Goal: Task Accomplishment & Management: Use online tool/utility

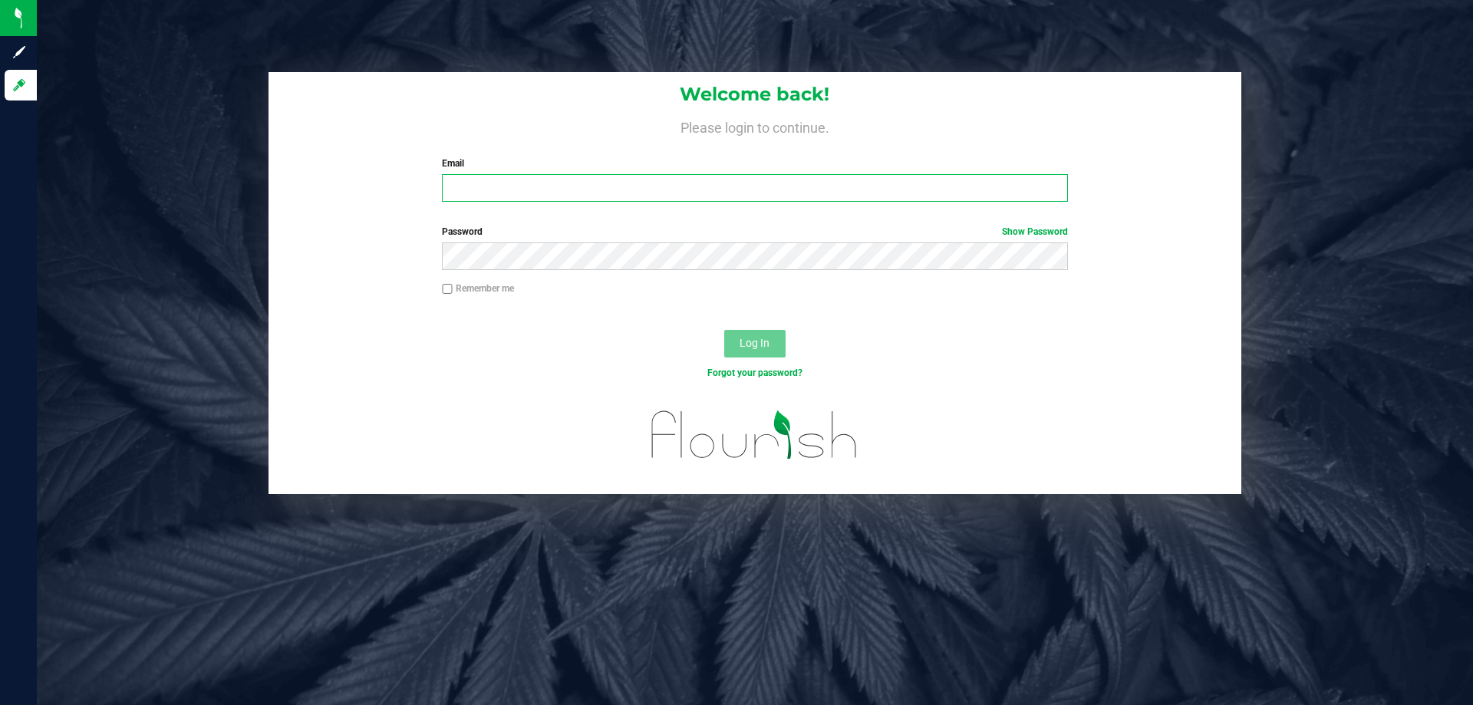
click at [520, 190] on input "Email" at bounding box center [754, 188] width 625 height 28
type input "[EMAIL_ADDRESS][DOMAIN_NAME]"
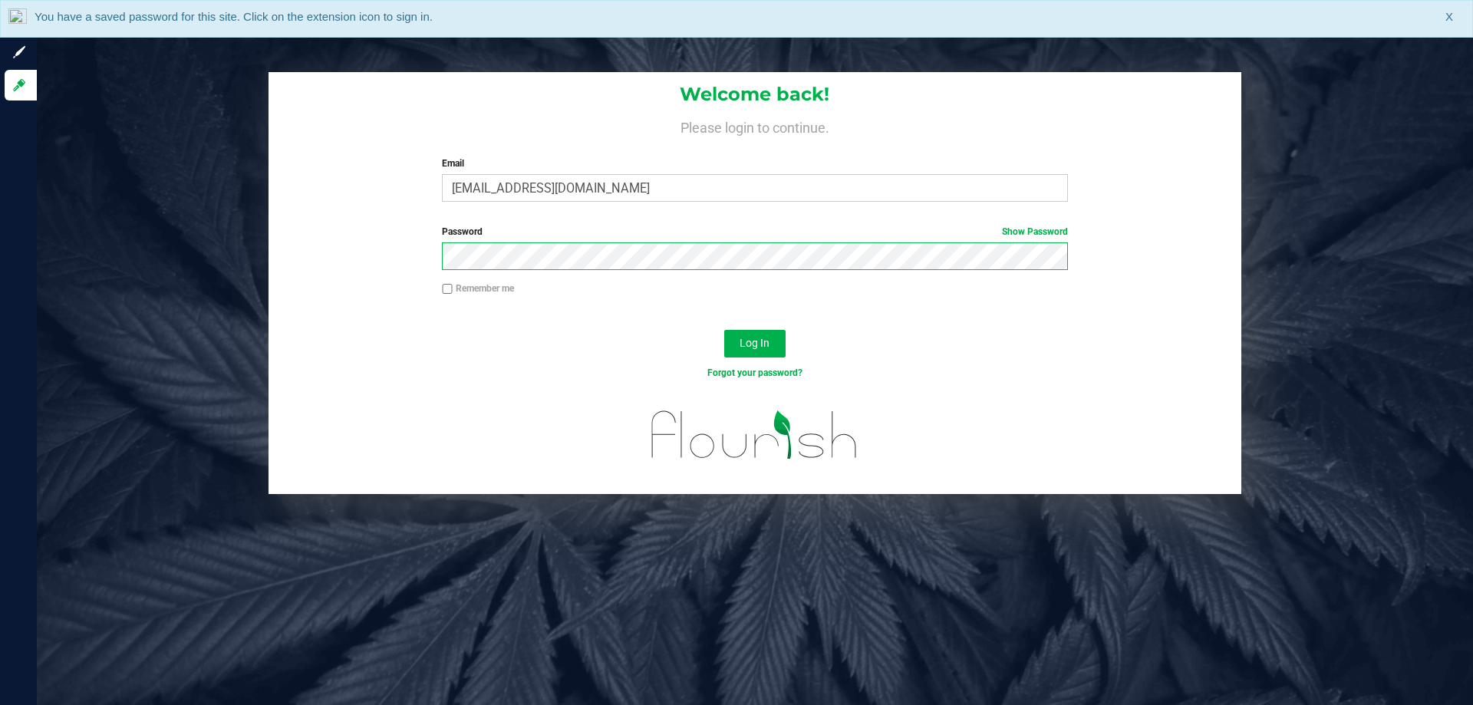
click at [724, 330] on button "Log In" at bounding box center [754, 344] width 61 height 28
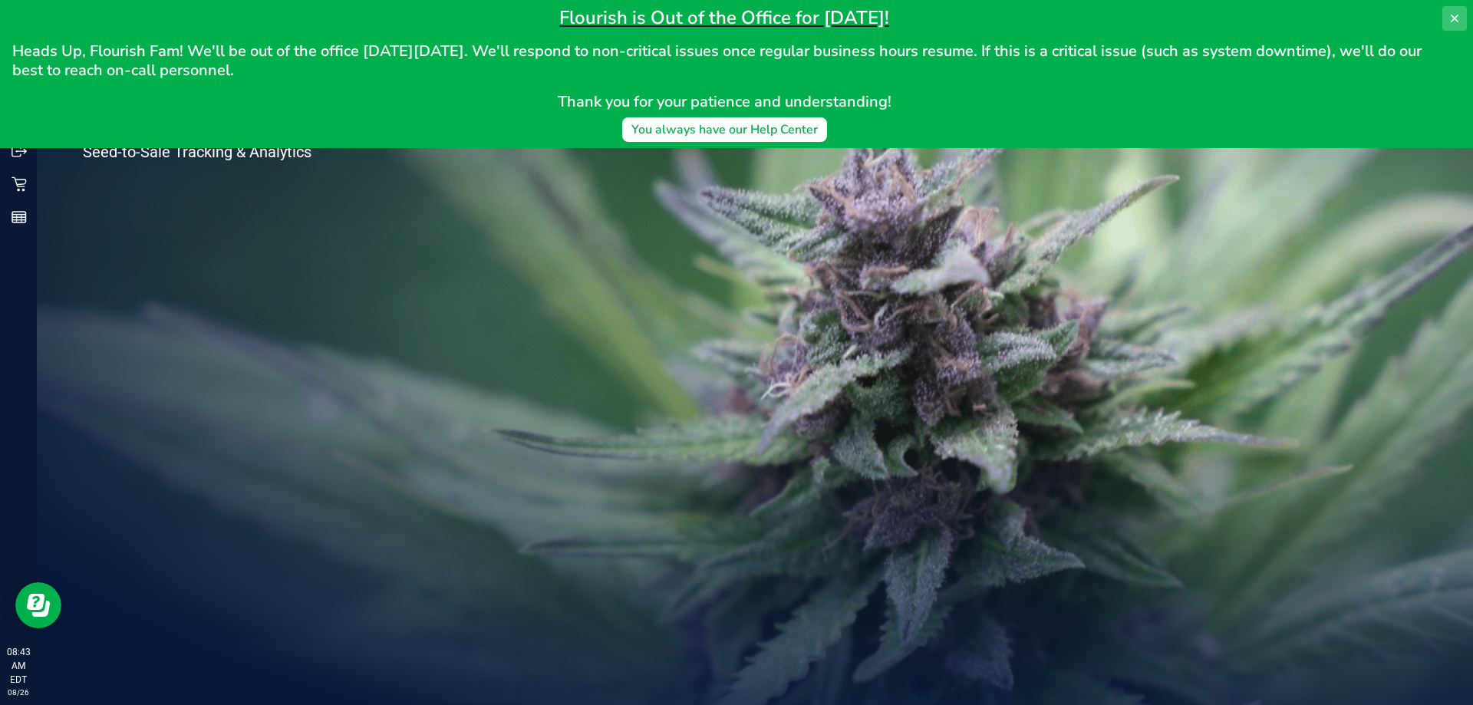
click at [1449, 17] on icon at bounding box center [1455, 18] width 12 height 12
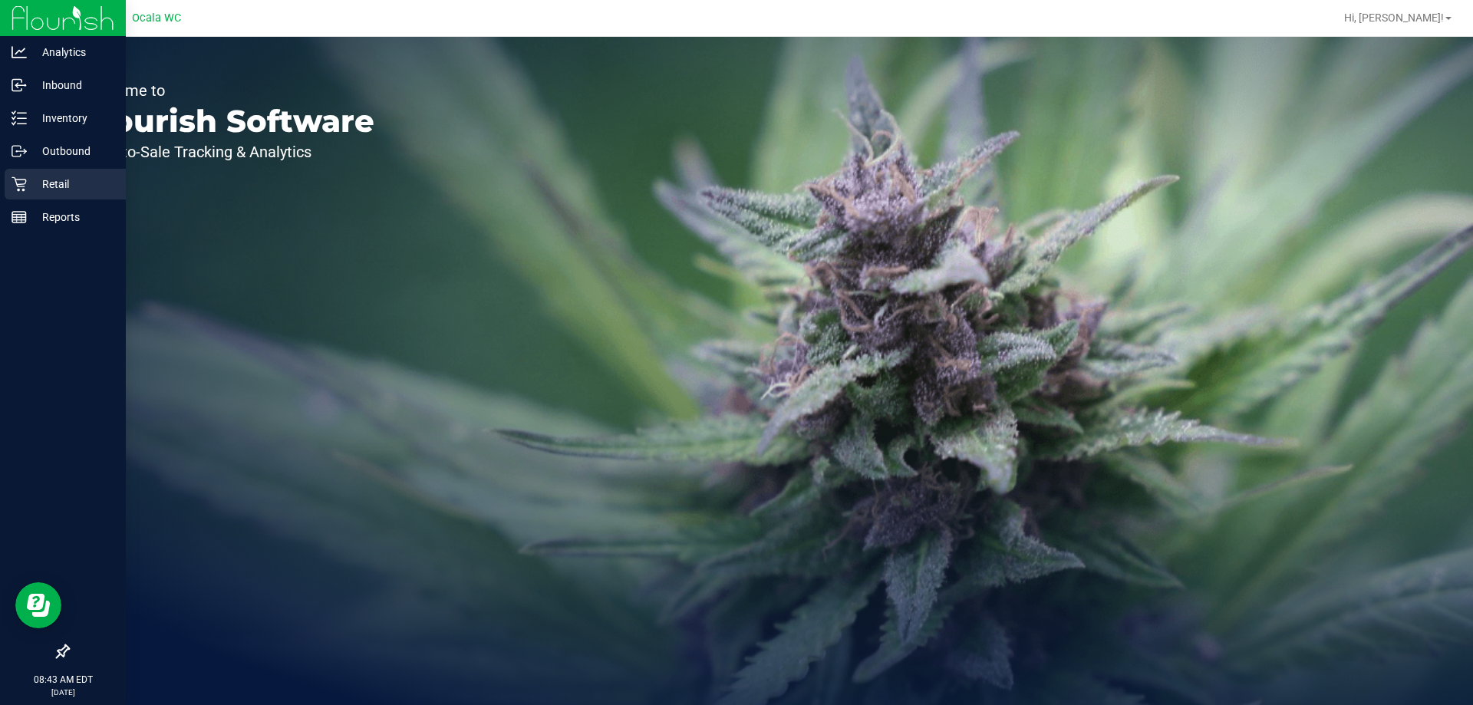
click at [58, 185] on p "Retail" at bounding box center [73, 184] width 92 height 18
